Goal: Information Seeking & Learning: Learn about a topic

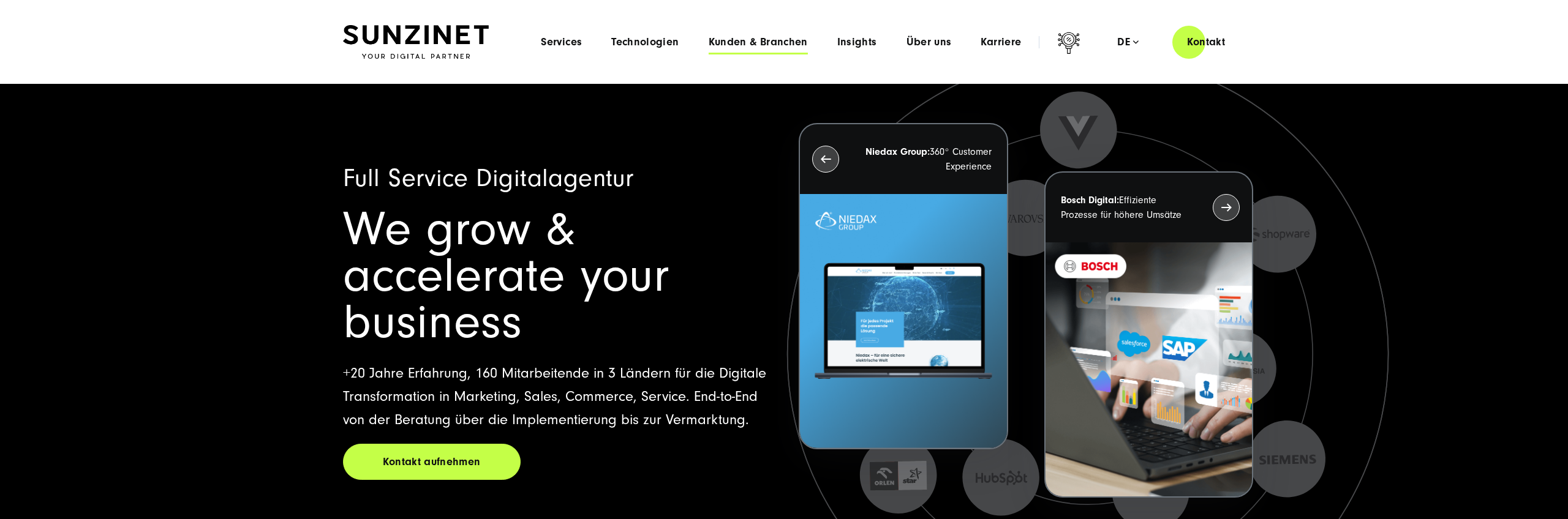
click at [778, 43] on span "Kunden & Branchen" at bounding box center [758, 42] width 99 height 12
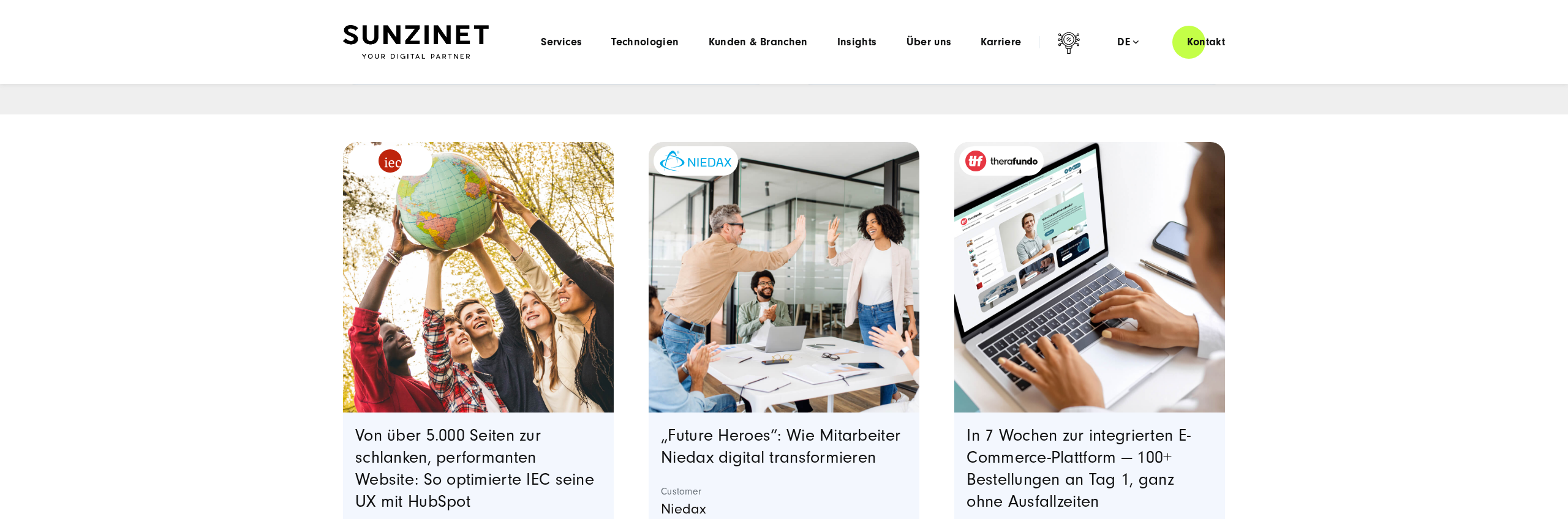
scroll to position [275, 0]
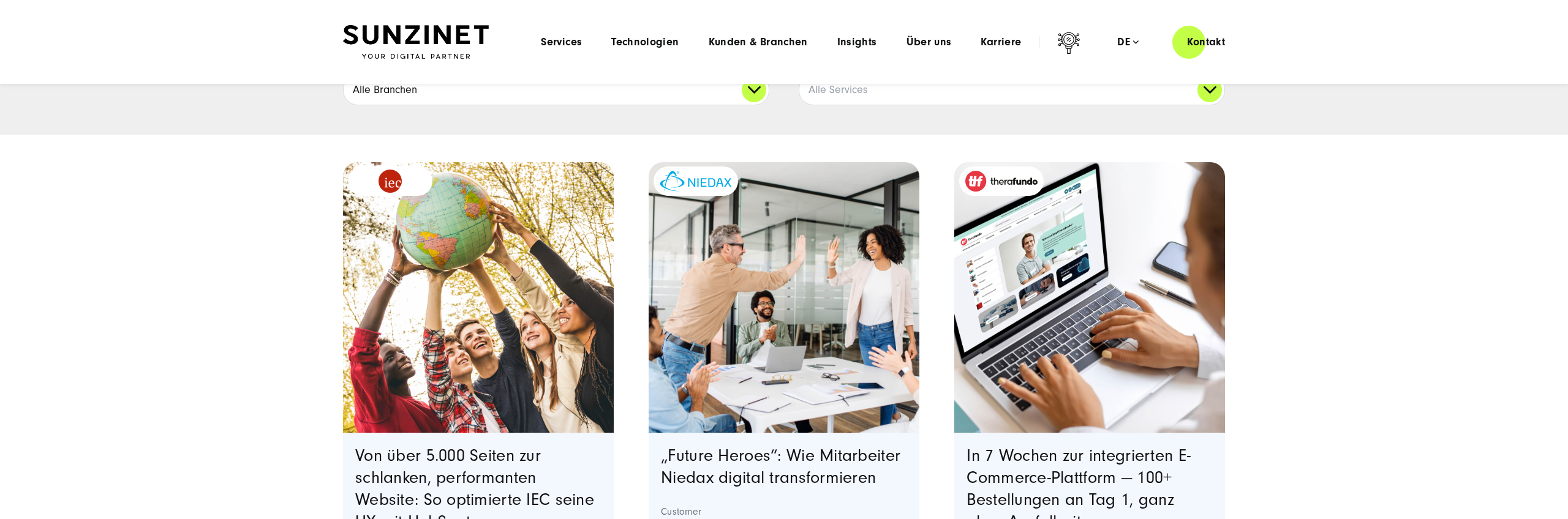
click at [705, 97] on link "Alle Branchen" at bounding box center [556, 90] width 425 height 29
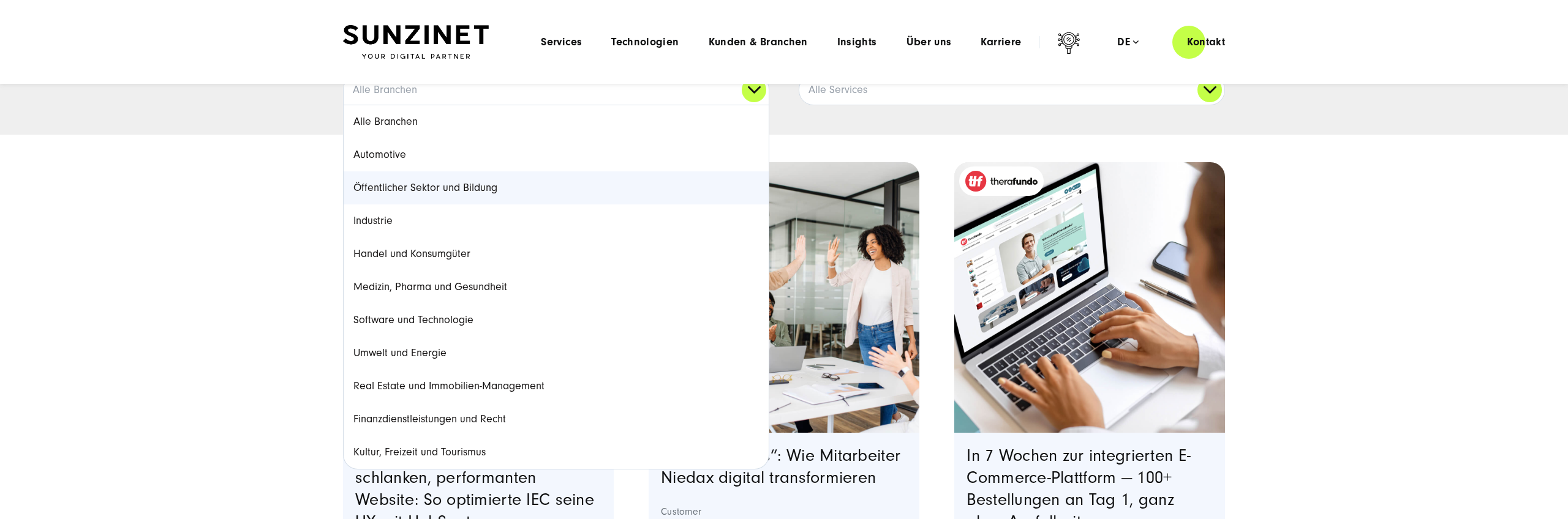
click at [506, 188] on link "Öffentlicher Sektor und Bildung" at bounding box center [556, 188] width 425 height 33
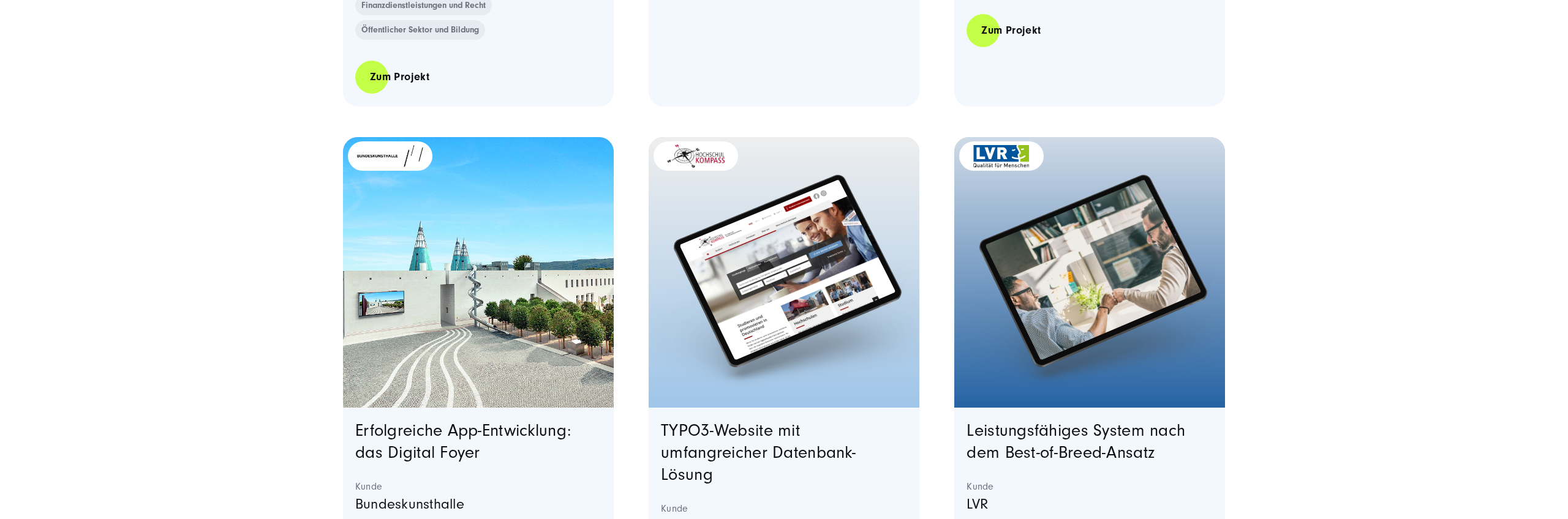
scroll to position [1601, 0]
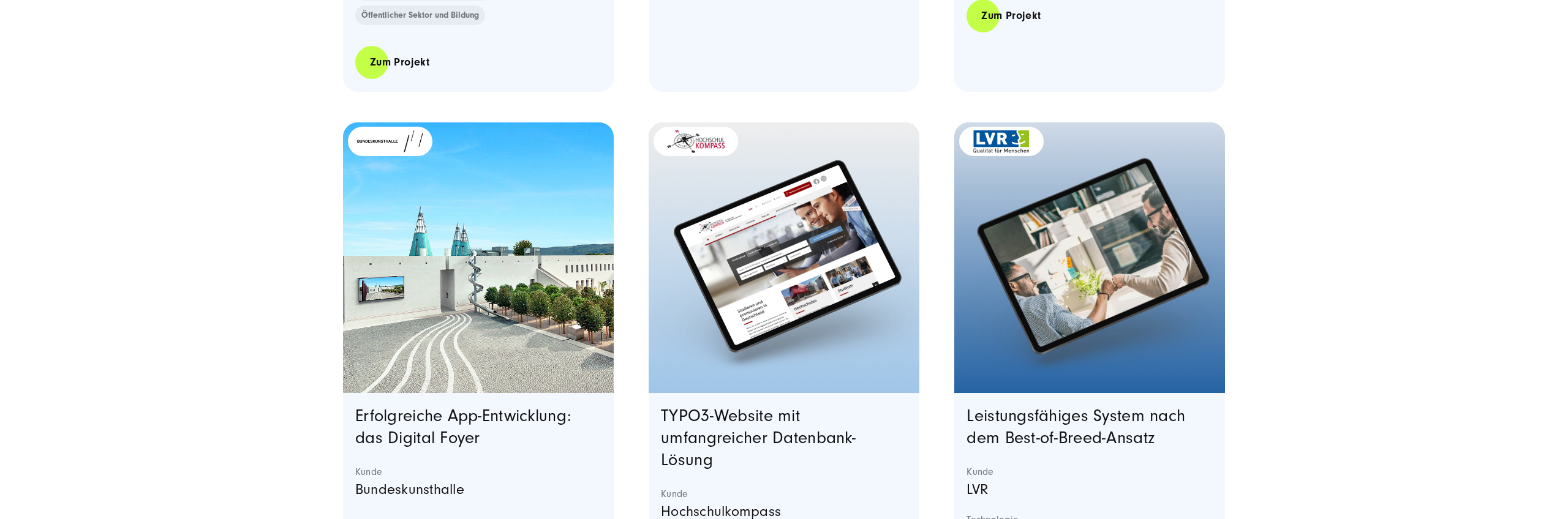
click at [1107, 252] on link "Featured image: Zwei Männer mit Brille sitzen nebeneinander an Schreibtischen i…" at bounding box center [1090, 258] width 271 height 271
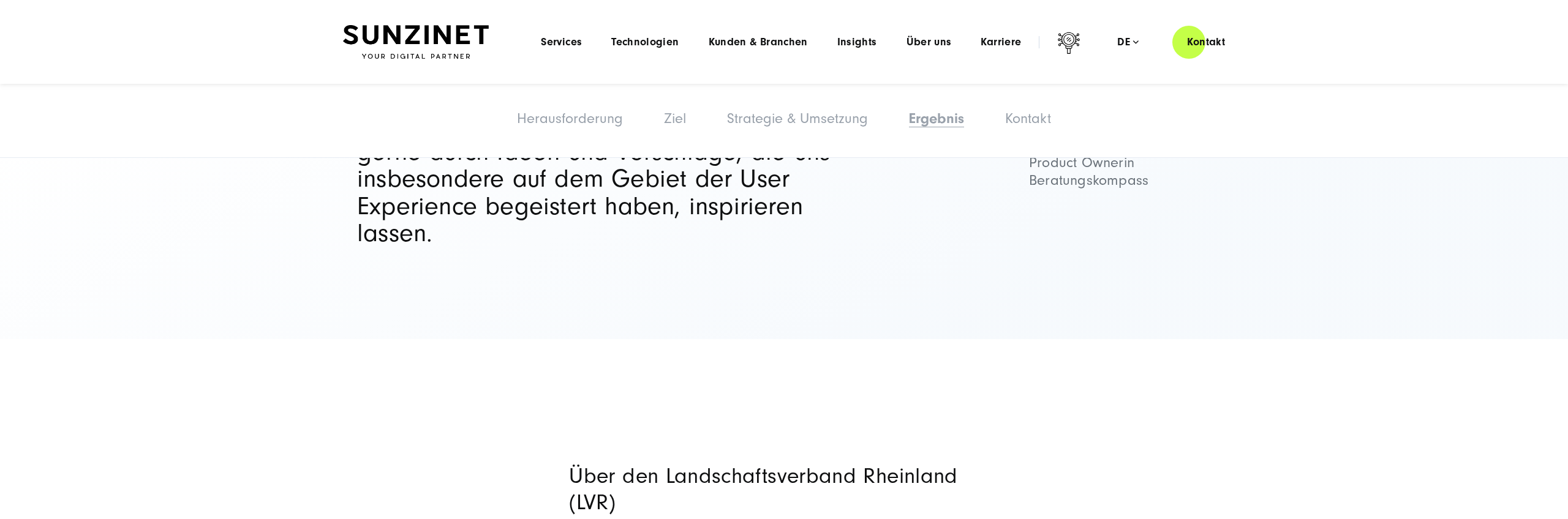
scroll to position [5460, 0]
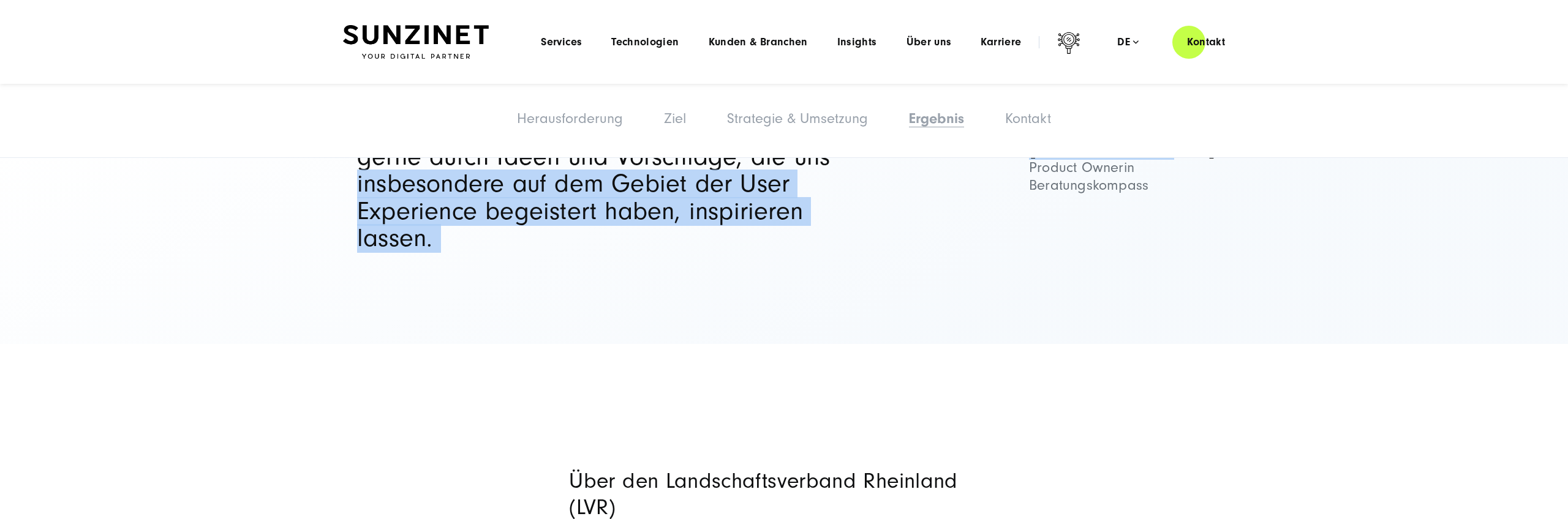
drag, startPoint x: 1004, startPoint y: 306, endPoint x: 904, endPoint y: 275, distance: 104.7
click at [904, 252] on blockquote "Bei der Umsetzung des Webportals ‚Beratungskompass‘ wurden wir während des gesa…" at bounding box center [784, 115] width 882 height 273
click at [1240, 252] on div "Bei der Umsetzung des Webportals ‚Beratungskompass‘ wurden wir während des gesa…" at bounding box center [784, 115] width 931 height 273
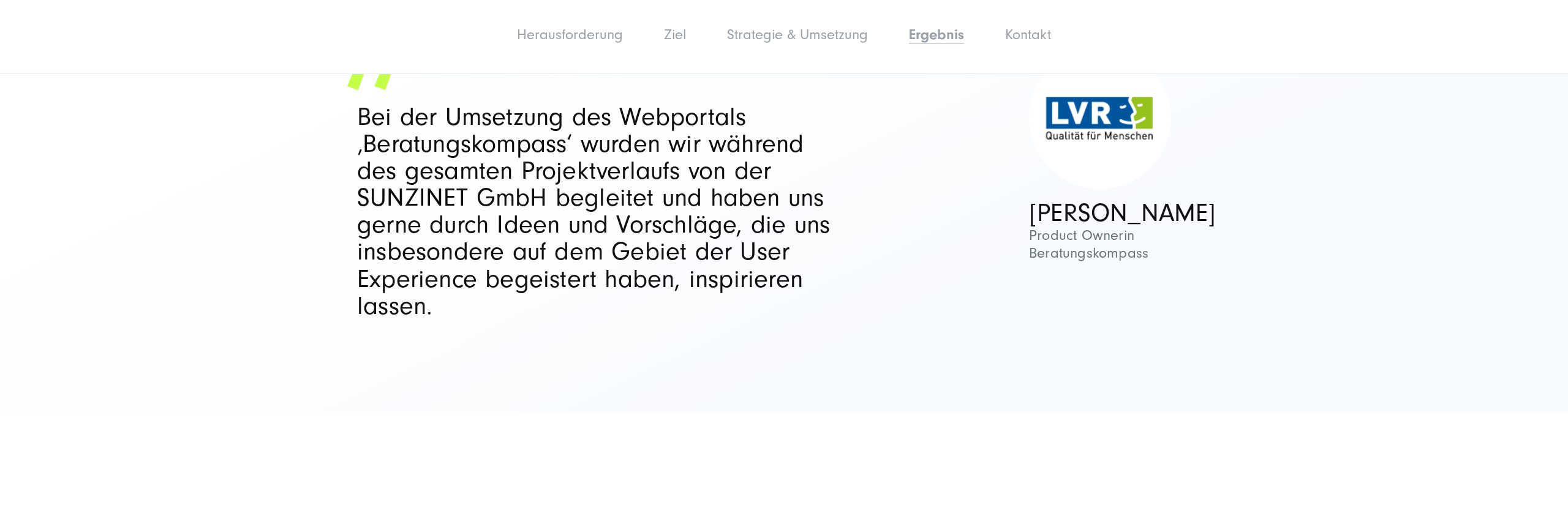
scroll to position [5391, 0]
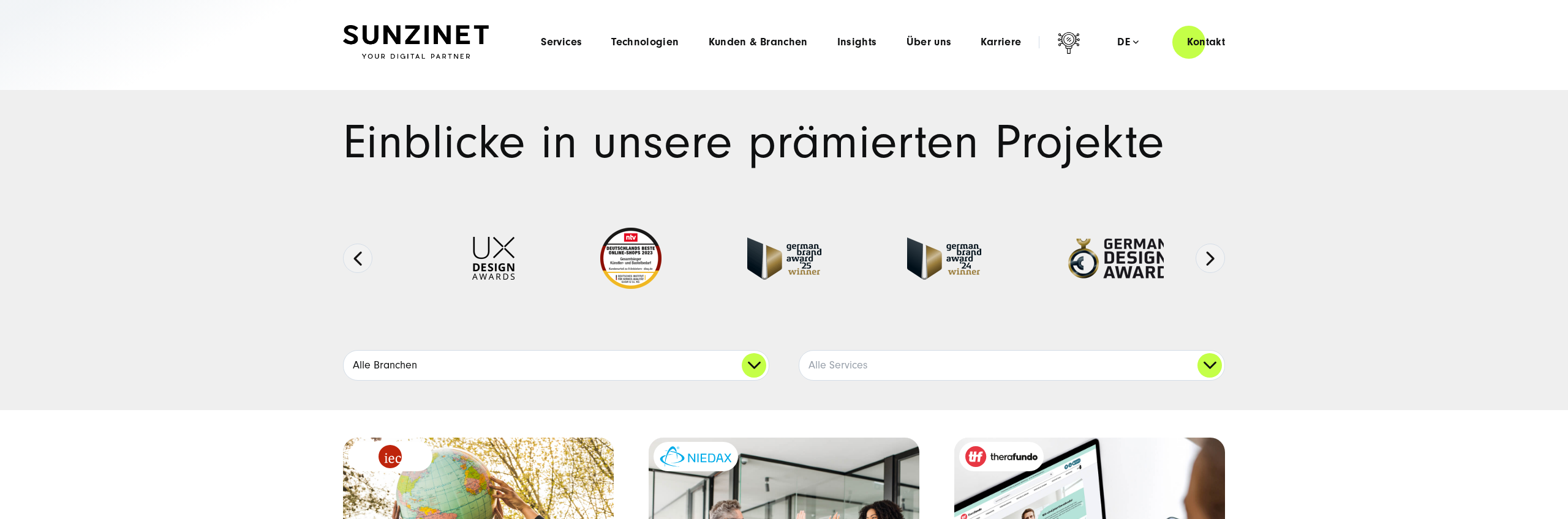
click at [665, 363] on link "Alle Branchen" at bounding box center [556, 365] width 425 height 29
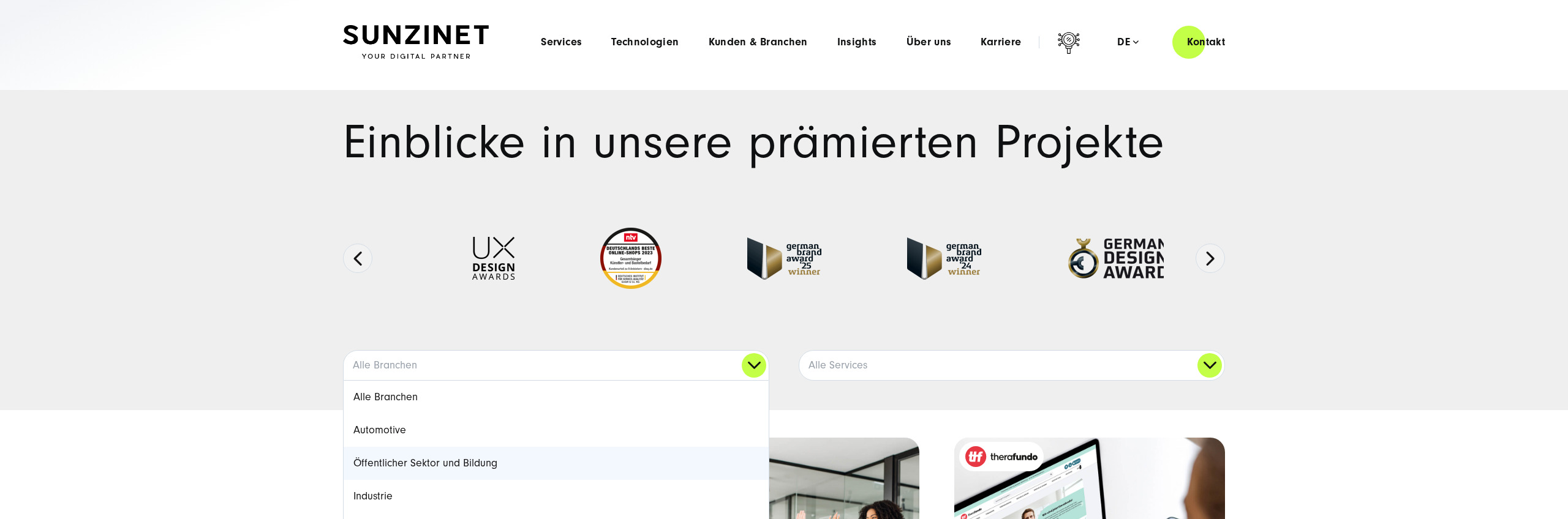
click at [544, 459] on link "Öffentlicher Sektor und Bildung" at bounding box center [556, 463] width 425 height 33
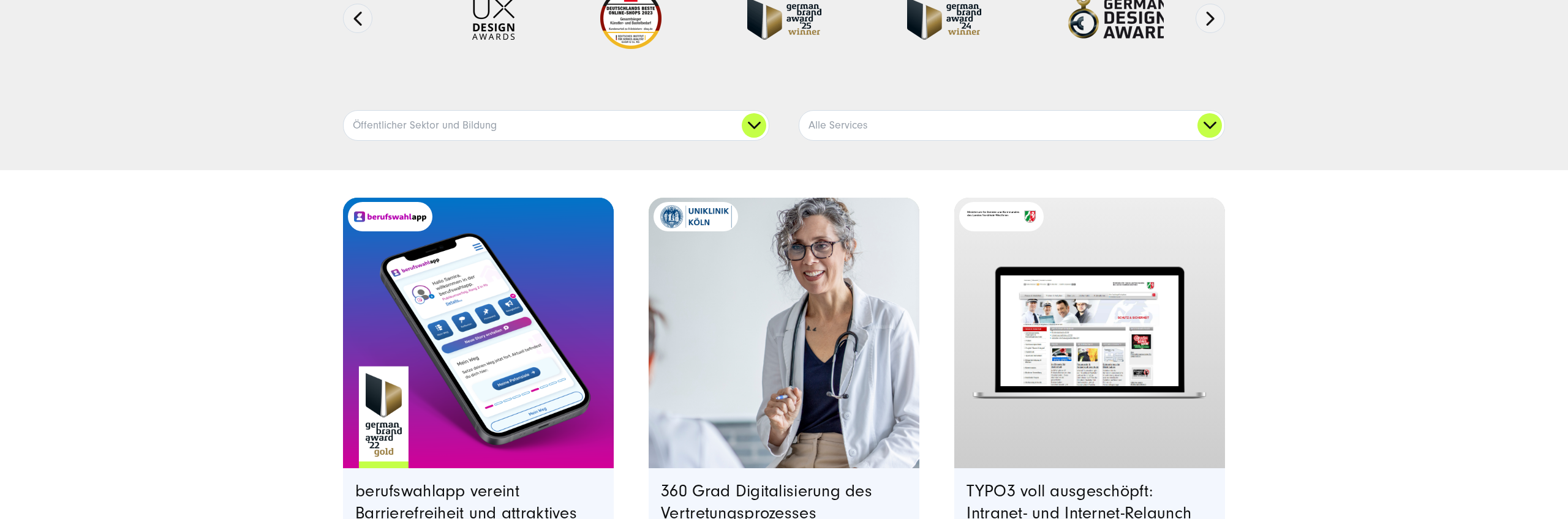
scroll to position [278, 0]
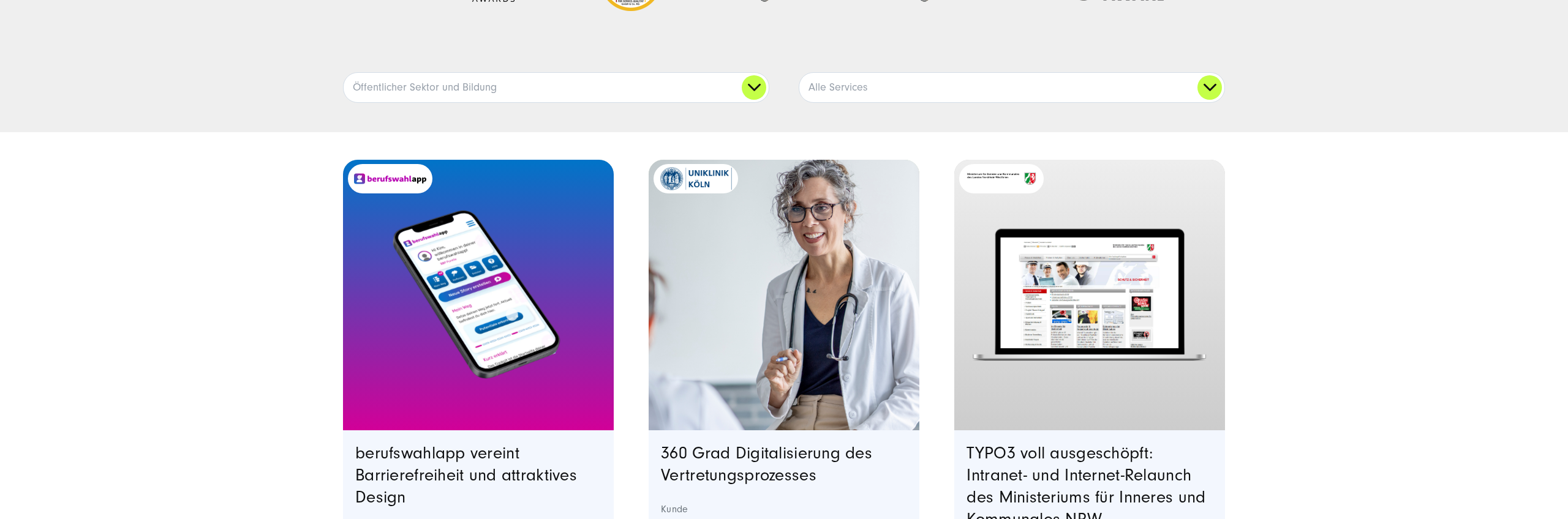
click at [512, 299] on image "Featured image: Ein Smartphone, das die Benutzeroberfläche der berufswahlapp ze…" at bounding box center [478, 295] width 265 height 231
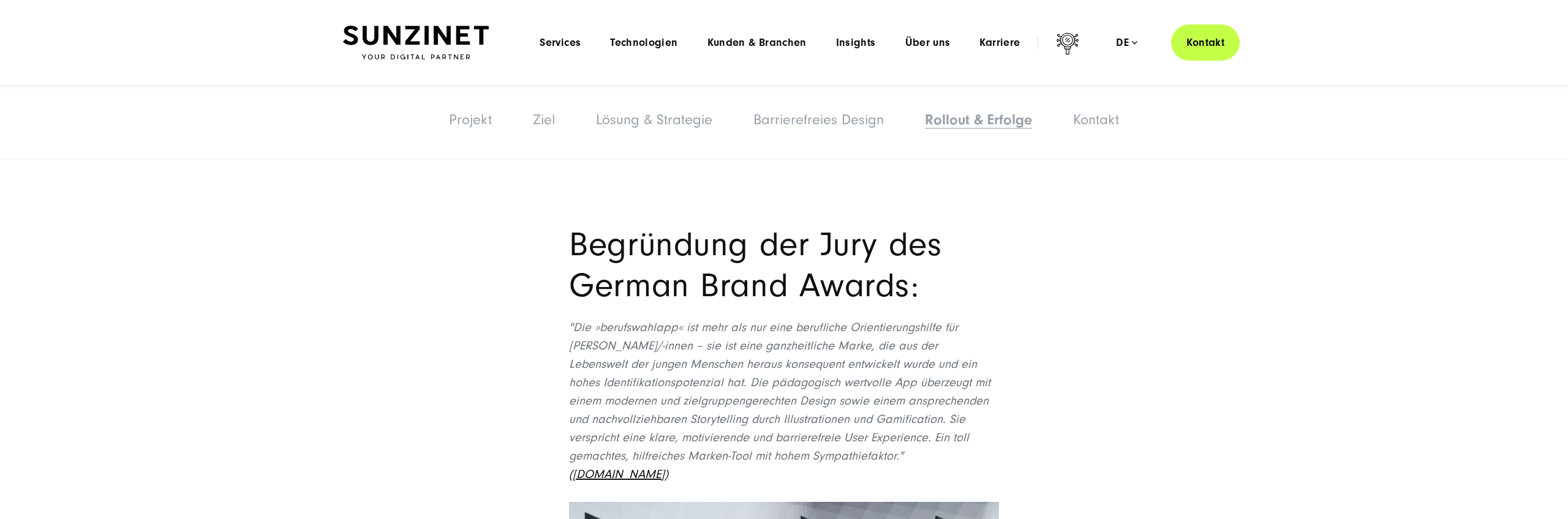
scroll to position [5531, 0]
click at [1191, 248] on div "Begründung der Jury des German Brand Awards: "Die »berufswahlapp« ist mehr als …" at bounding box center [784, 488] width 882 height 638
click at [1098, 254] on div "Begründung der Jury des German Brand Awards: "Die »berufswahlapp« ist mehr als …" at bounding box center [784, 488] width 882 height 638
click at [1097, 241] on div "Begründung der Jury des German Brand Awards: "Die »berufswahlapp« ist mehr als …" at bounding box center [784, 488] width 882 height 638
click at [1084, 237] on div "Begründung der Jury des German Brand Awards: "Die »berufswahlapp« ist mehr als …" at bounding box center [784, 488] width 882 height 638
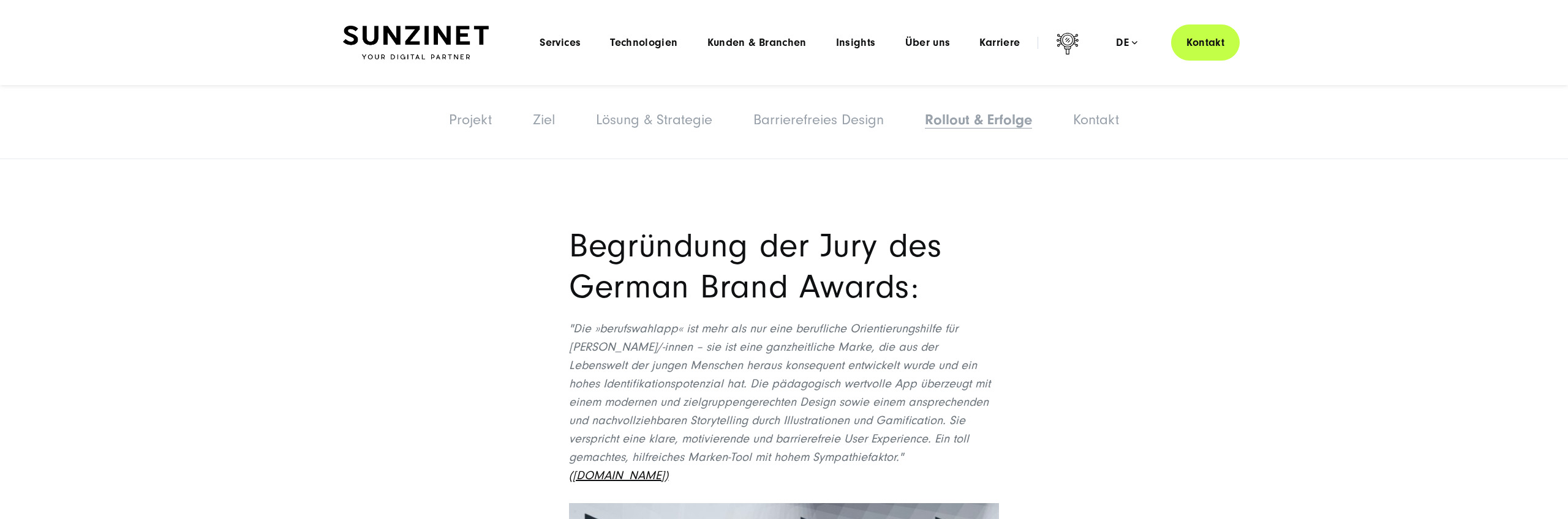
click at [1087, 235] on div "Begründung der Jury des German Brand Awards: "Die »berufswahlapp« ist mehr als …" at bounding box center [784, 488] width 882 height 638
click at [1092, 222] on div "Begründung der Jury des German Brand Awards: "Die »berufswahlapp« ist mehr als …" at bounding box center [784, 488] width 882 height 638
click at [1092, 214] on div "Begründung der Jury des German Brand Awards: "Die »berufswahlapp« ist mehr als …" at bounding box center [784, 488] width 882 height 638
click at [1129, 235] on div "Begründung der Jury des German Brand Awards: "Die »berufswahlapp« ist mehr als …" at bounding box center [784, 488] width 882 height 638
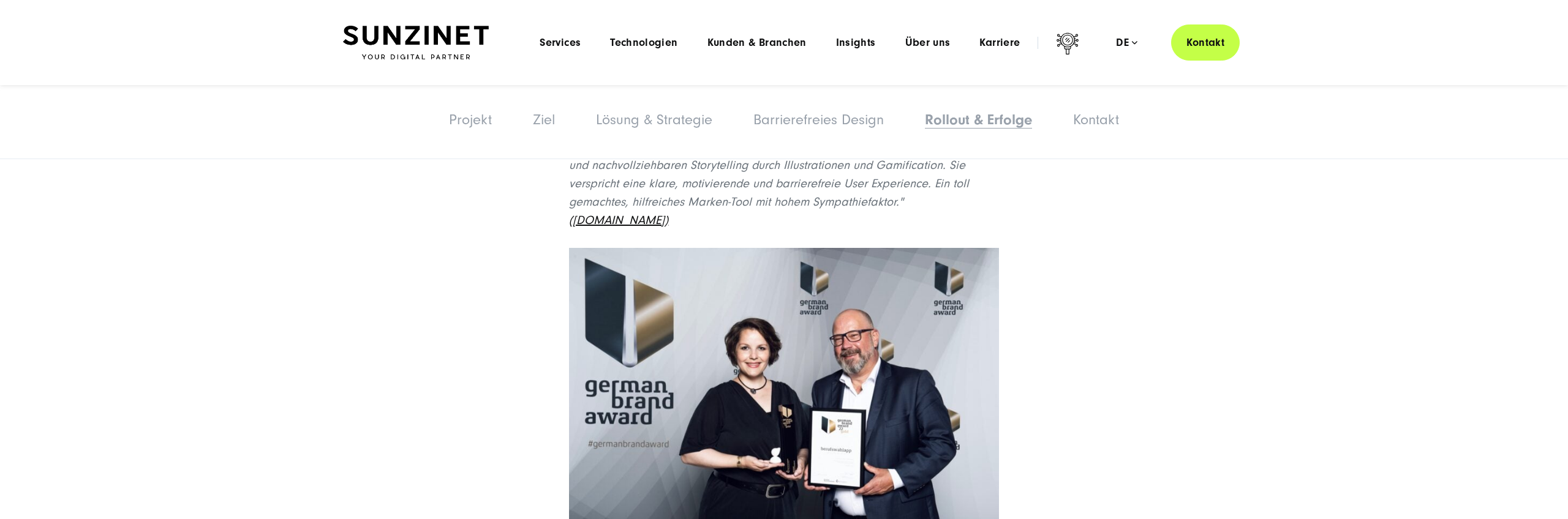
scroll to position [5782, 0]
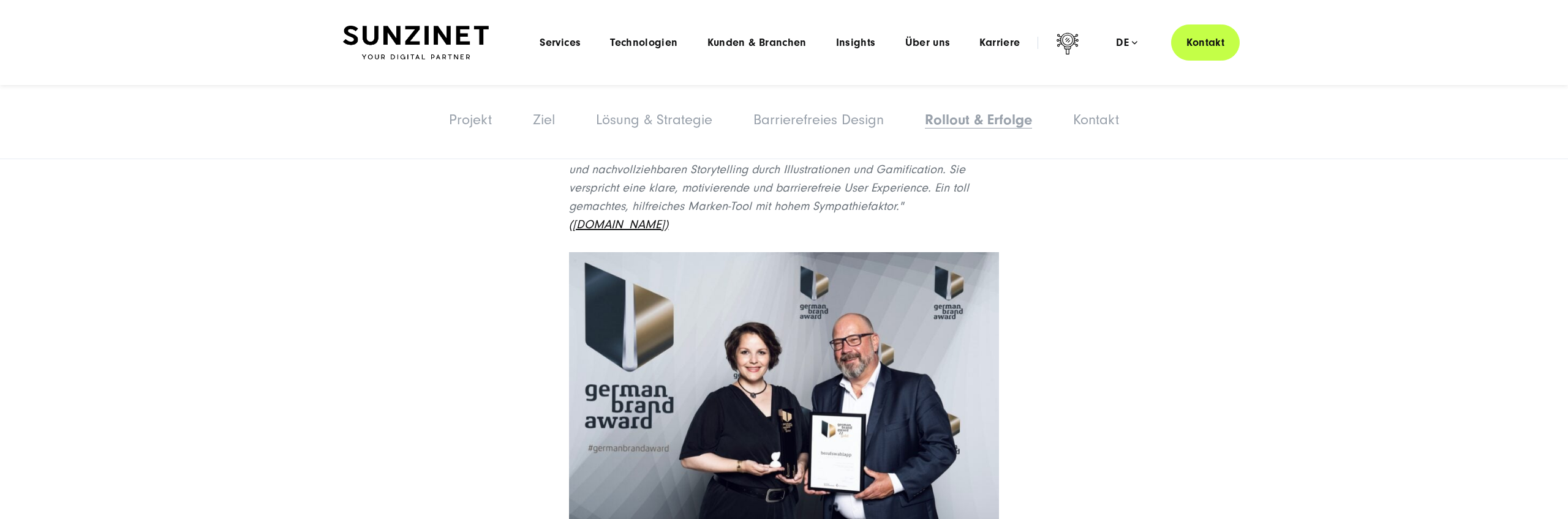
click at [1227, 213] on div "Begründung der Jury des German Brand Awards: "Die »berufswahlapp« ist mehr als …" at bounding box center [784, 237] width 931 height 638
click at [1298, 248] on section "Begründung der Jury des German Brand Awards: "Die »berufswahlapp« ist mehr als …" at bounding box center [784, 237] width 1568 height 724
click at [1262, 193] on section "Begründung der Jury des German Brand Awards: "Die »berufswahlapp« ist mehr als …" at bounding box center [784, 237] width 1568 height 724
